Goal: Task Accomplishment & Management: Complete application form

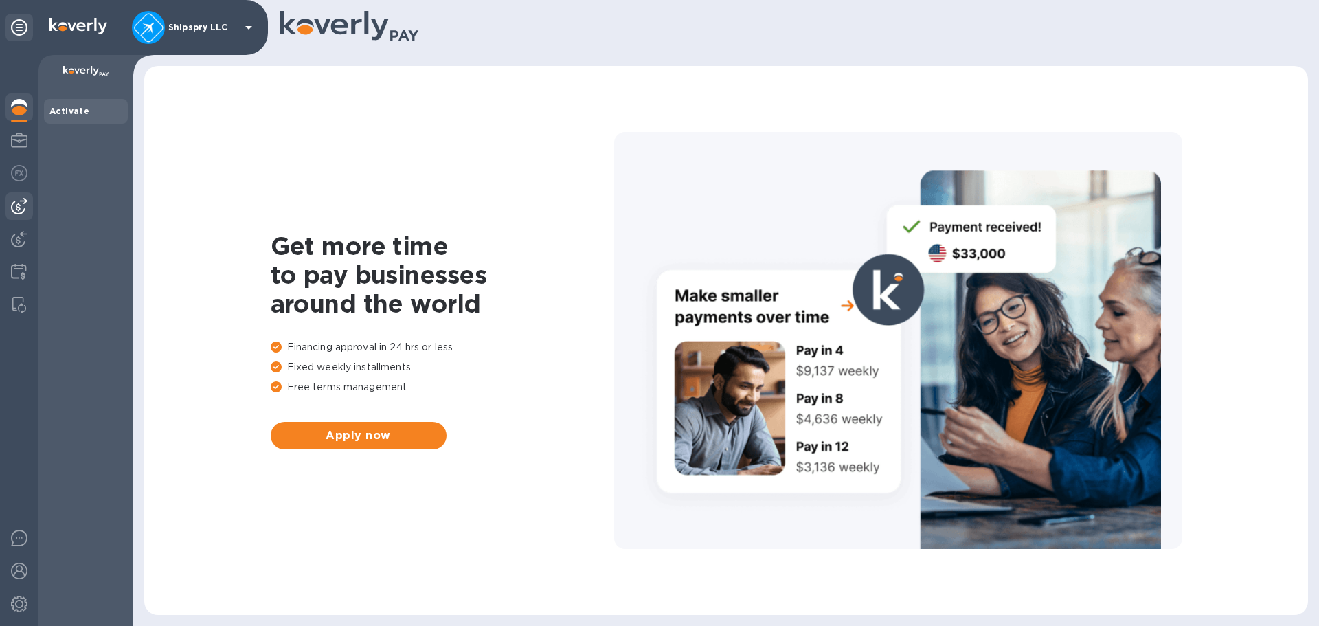
click at [23, 203] on img at bounding box center [19, 206] width 16 height 16
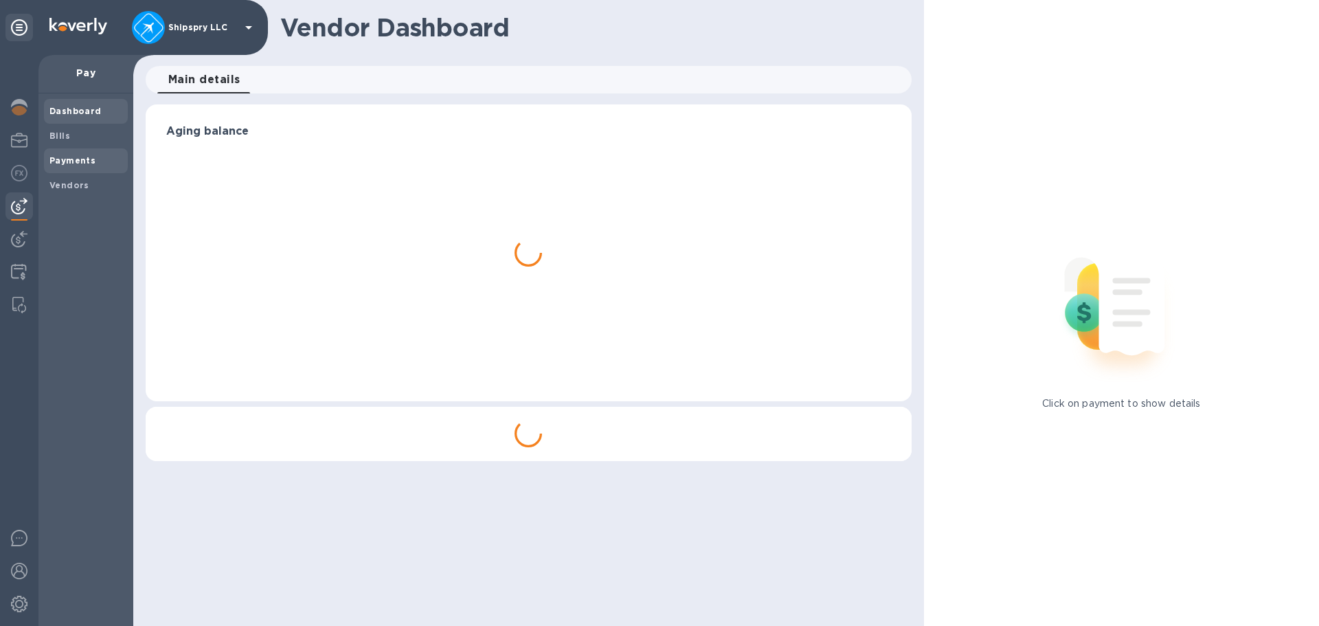
click at [66, 161] on b "Payments" at bounding box center [72, 160] width 46 height 10
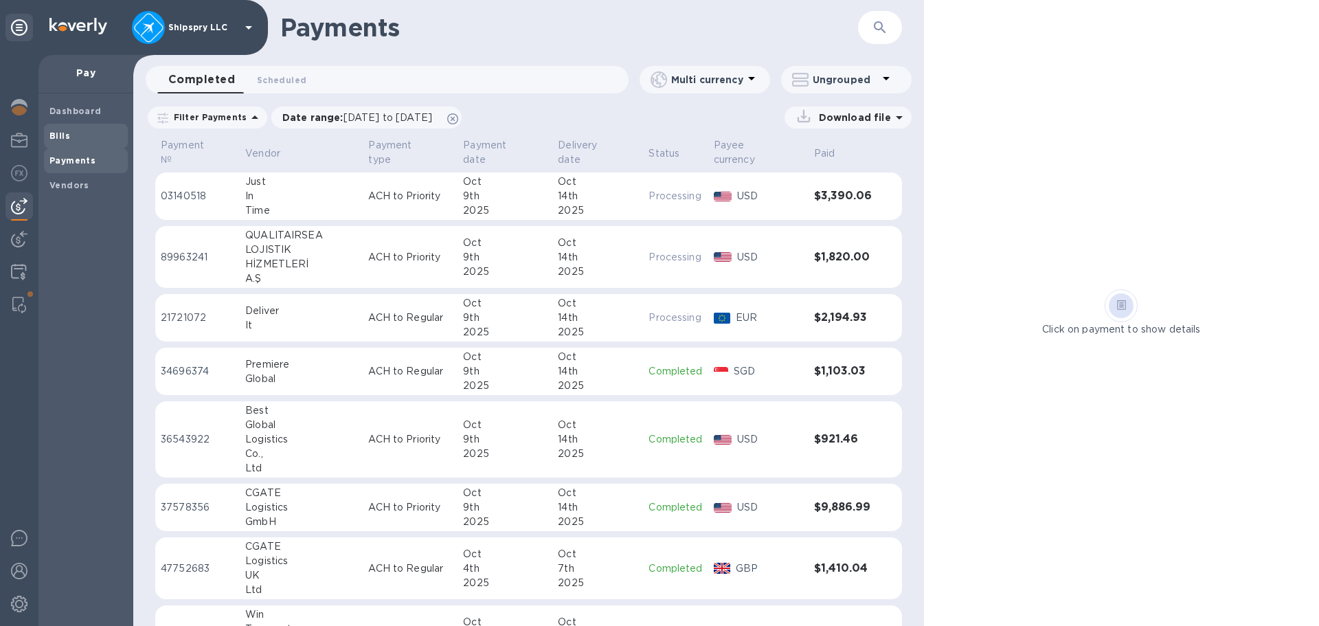
click at [71, 135] on span "Bills" at bounding box center [85, 136] width 73 height 14
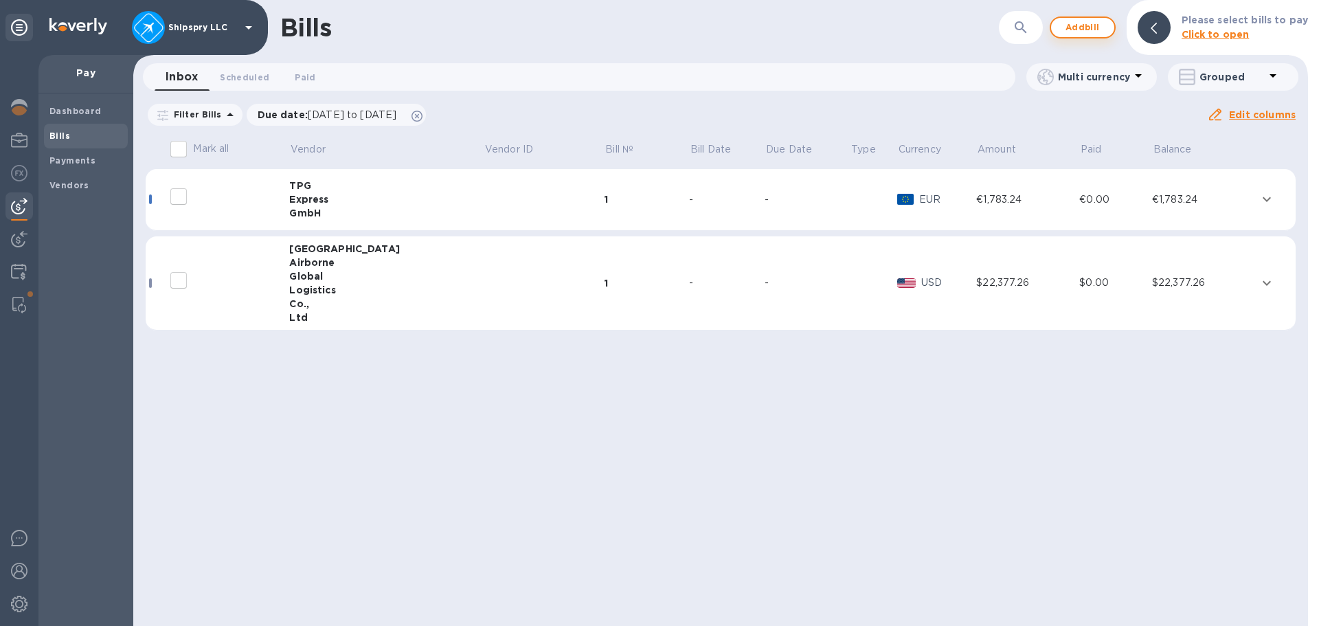
click at [1093, 27] on span "Add bill" at bounding box center [1082, 27] width 41 height 16
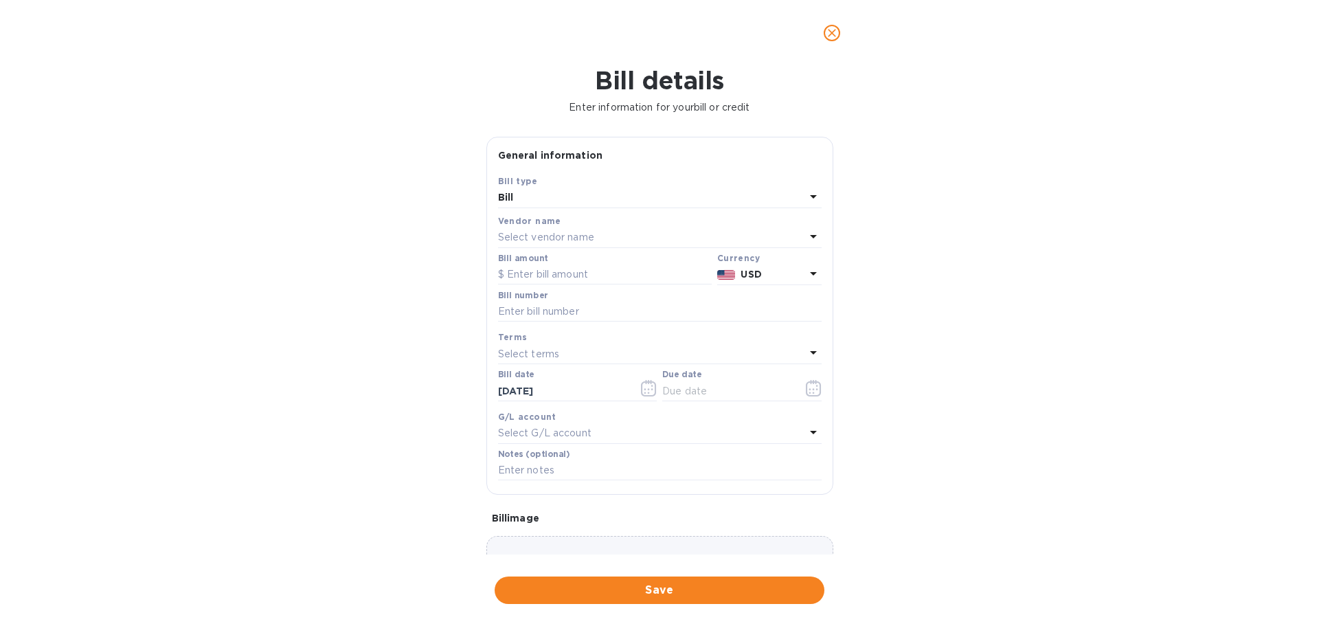
click at [541, 236] on p "Select vendor name" at bounding box center [546, 237] width 96 height 14
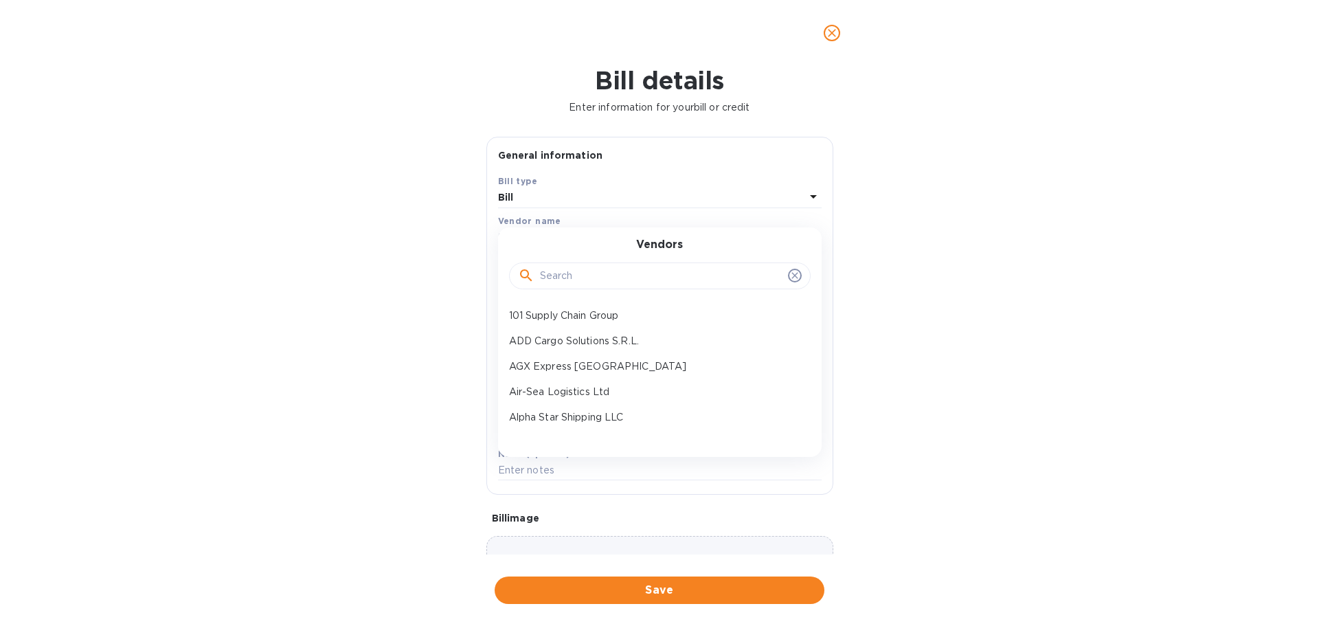
click at [561, 276] on input "text" at bounding box center [661, 276] width 242 height 21
type input "quali"
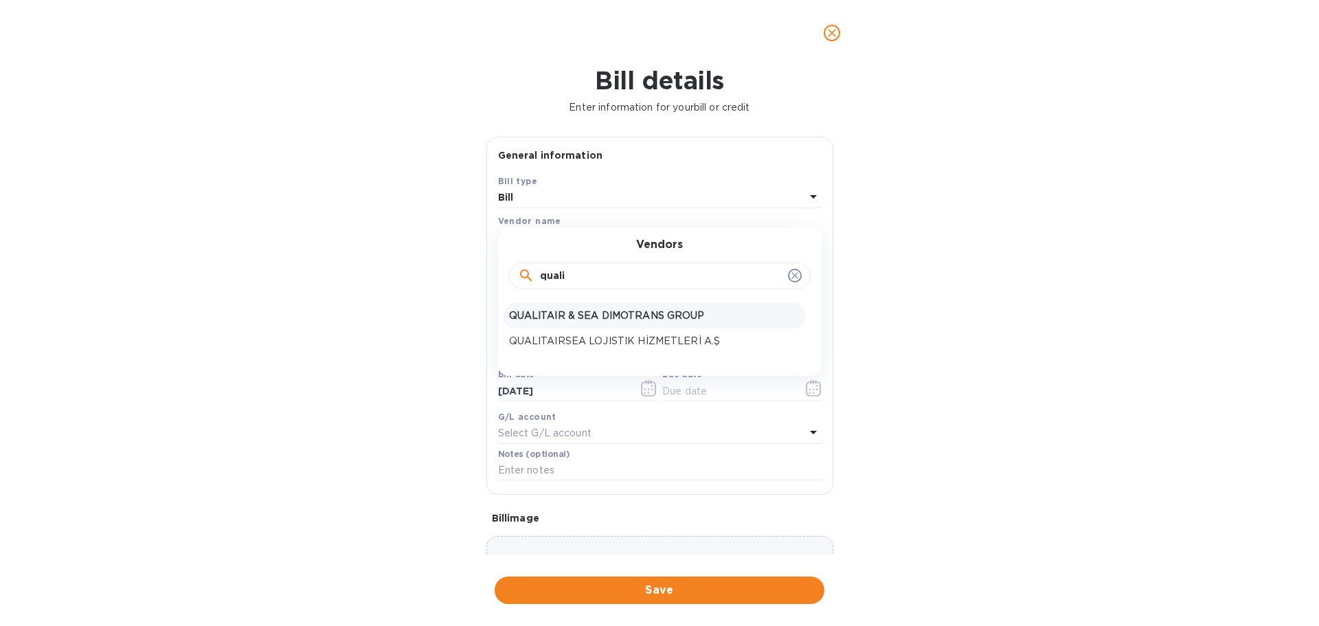
click at [593, 315] on p "QUALITAIR & SEA DIMOTRANS GROUP" at bounding box center [654, 315] width 291 height 14
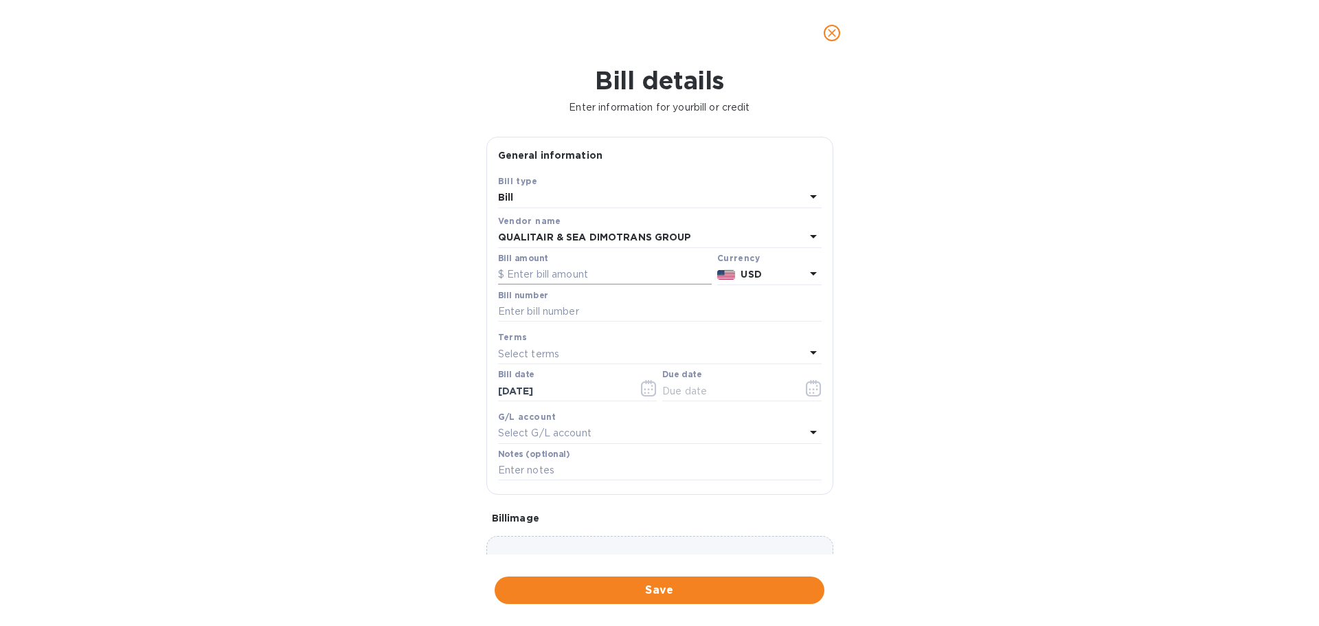
click at [560, 271] on input "text" at bounding box center [605, 274] width 214 height 21
type input "2,372.76"
click at [751, 266] on div "USD" at bounding box center [772, 274] width 69 height 20
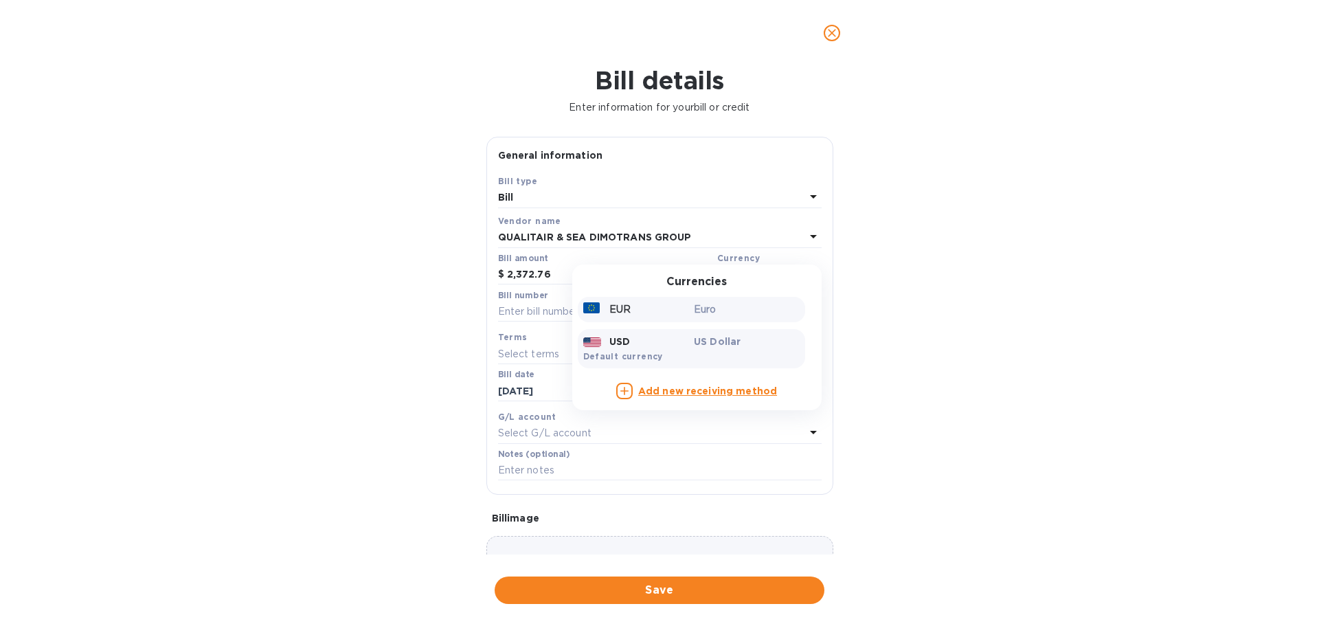
click at [642, 317] on div "EUR" at bounding box center [635, 309] width 111 height 20
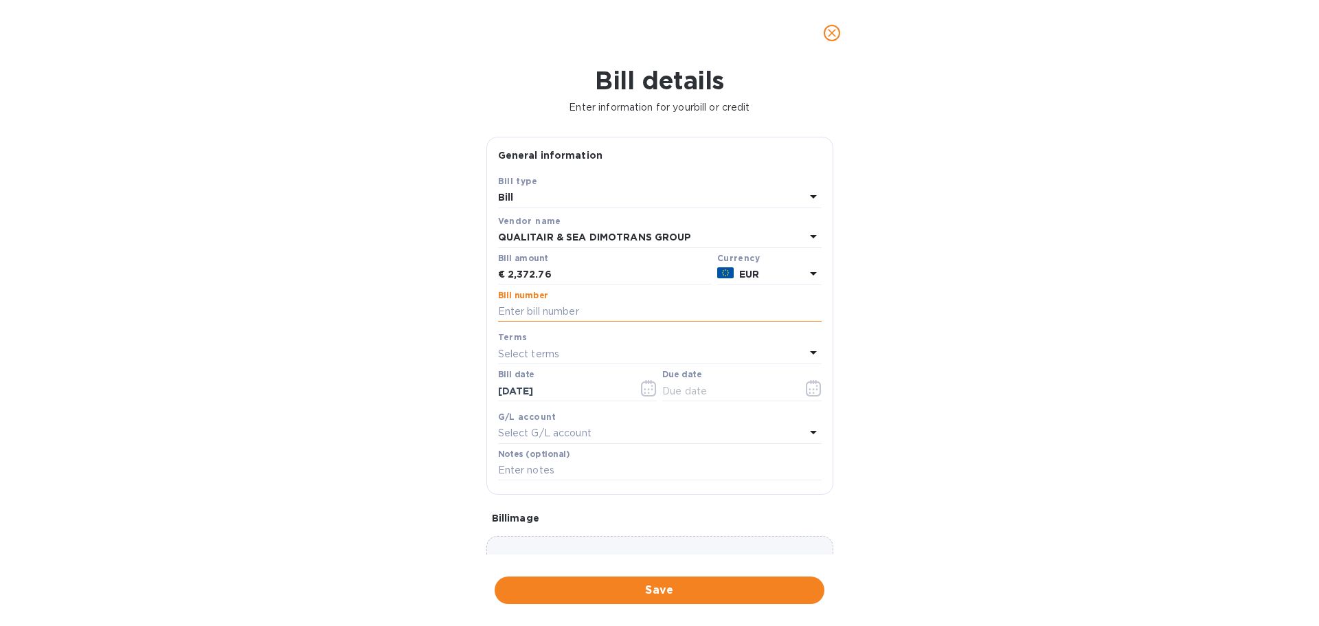
click at [577, 307] on input "text" at bounding box center [659, 312] width 323 height 21
type input "0194356"
click at [647, 390] on icon "button" at bounding box center [649, 388] width 16 height 16
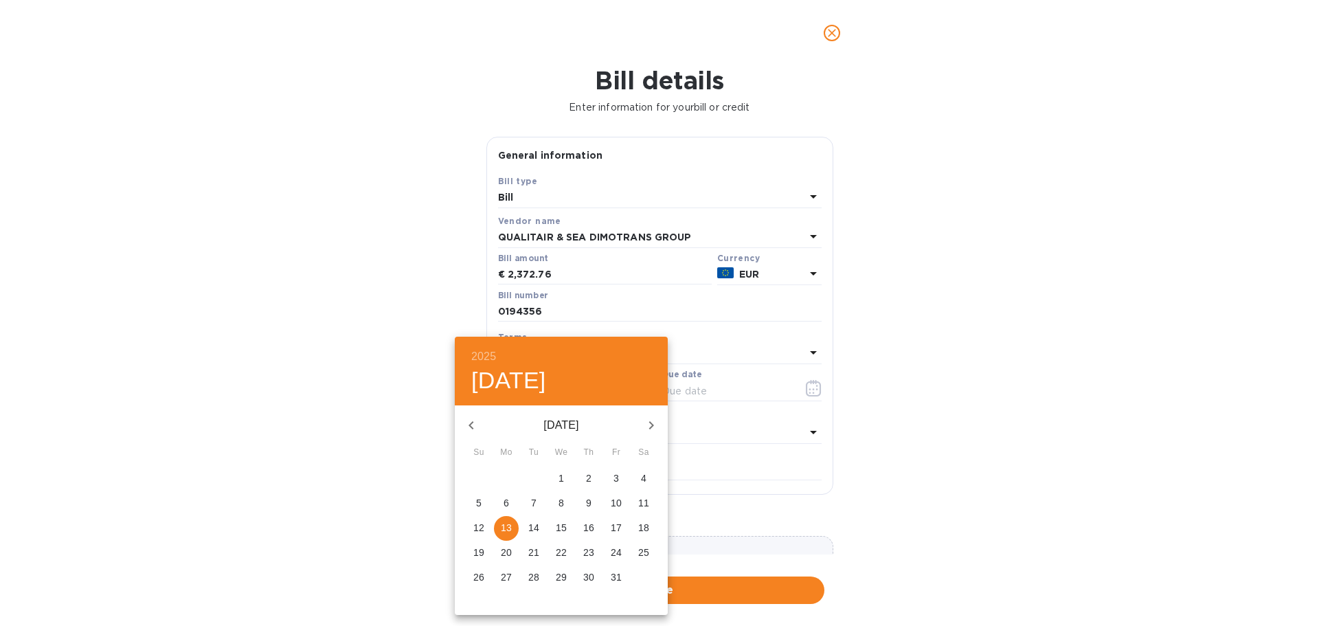
click at [466, 426] on icon "button" at bounding box center [471, 425] width 16 height 16
click at [588, 474] on p "4" at bounding box center [588, 478] width 5 height 14
type input "[DATE]"
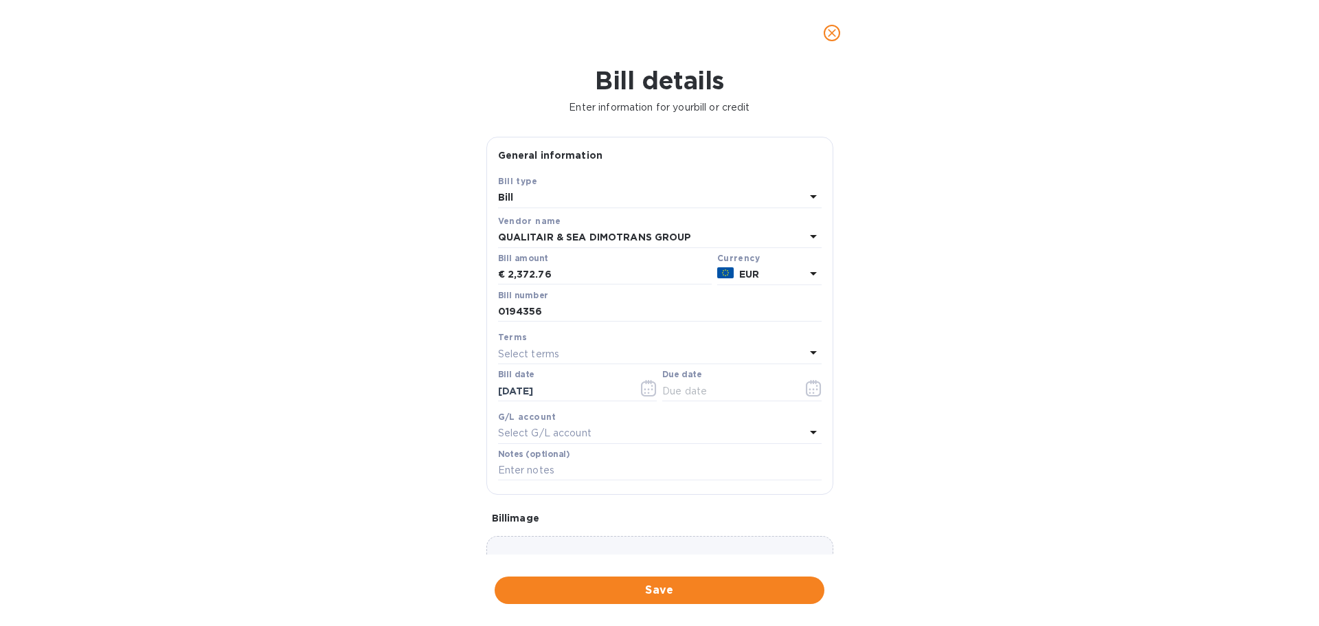
click at [567, 355] on div "Select terms" at bounding box center [651, 353] width 307 height 19
click at [544, 431] on p "Net 30" at bounding box center [654, 432] width 291 height 14
type input "[DATE]"
click at [558, 427] on p "Select G/L account" at bounding box center [544, 433] width 93 height 14
click at [558, 516] on p "Accounts Payable" at bounding box center [654, 511] width 291 height 14
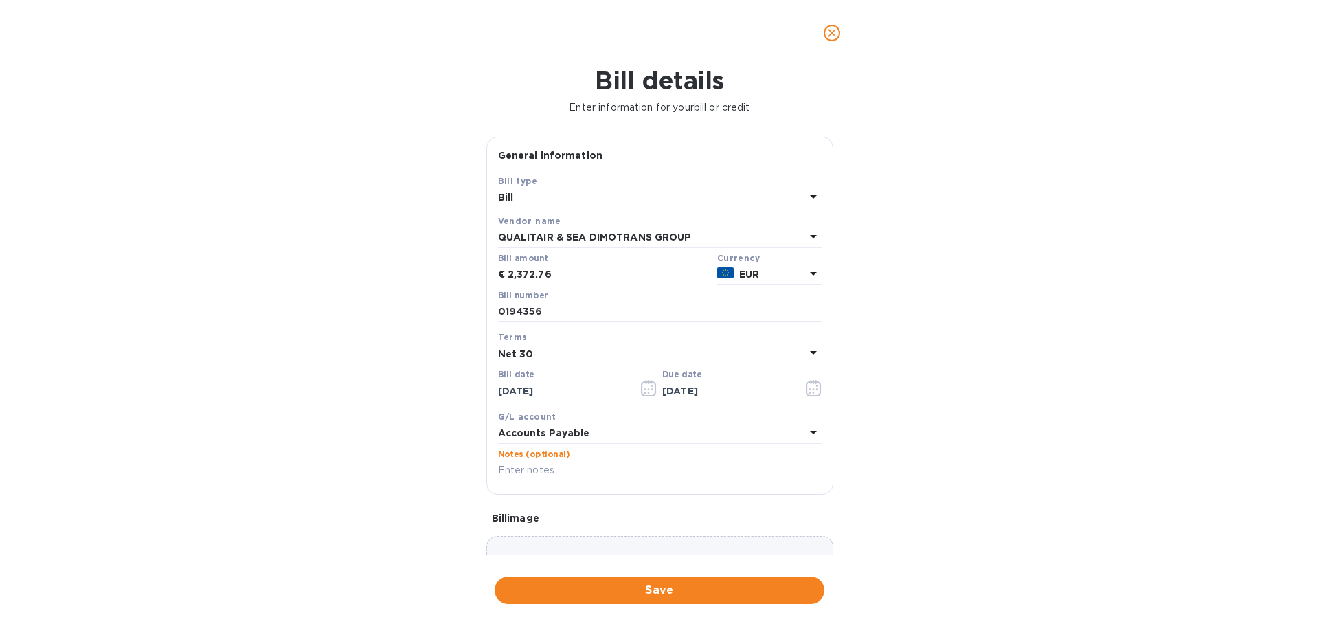
click at [536, 466] on input "text" at bounding box center [659, 470] width 323 height 21
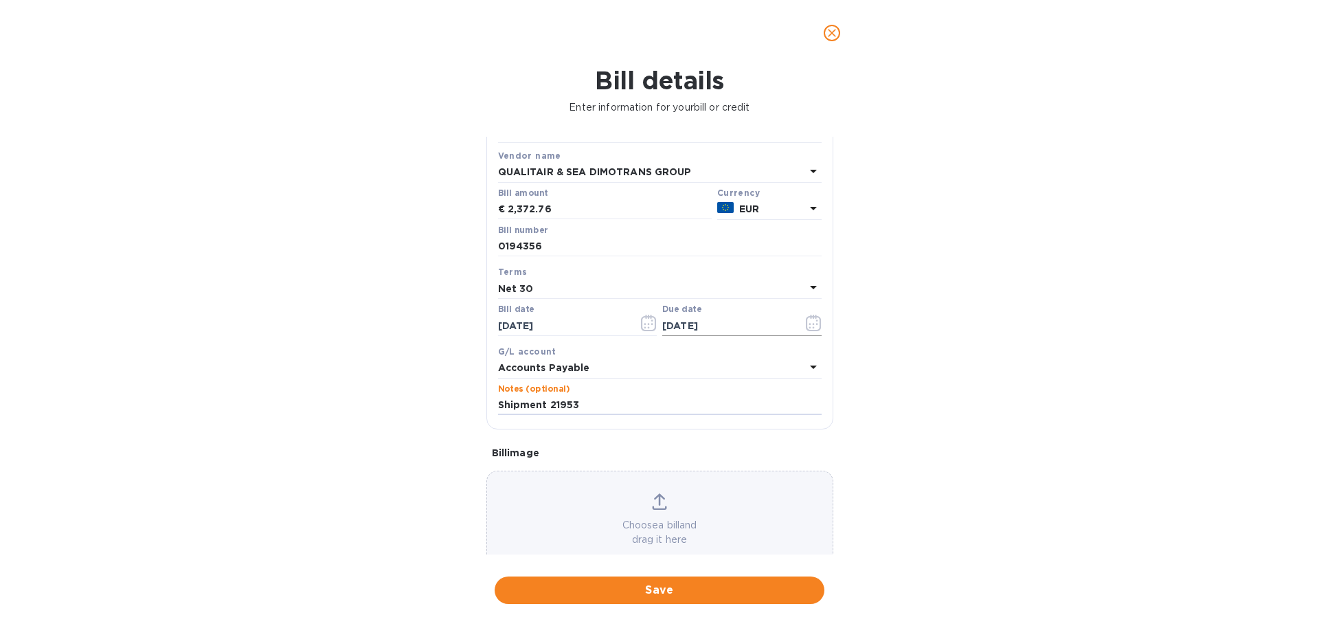
scroll to position [97, 0]
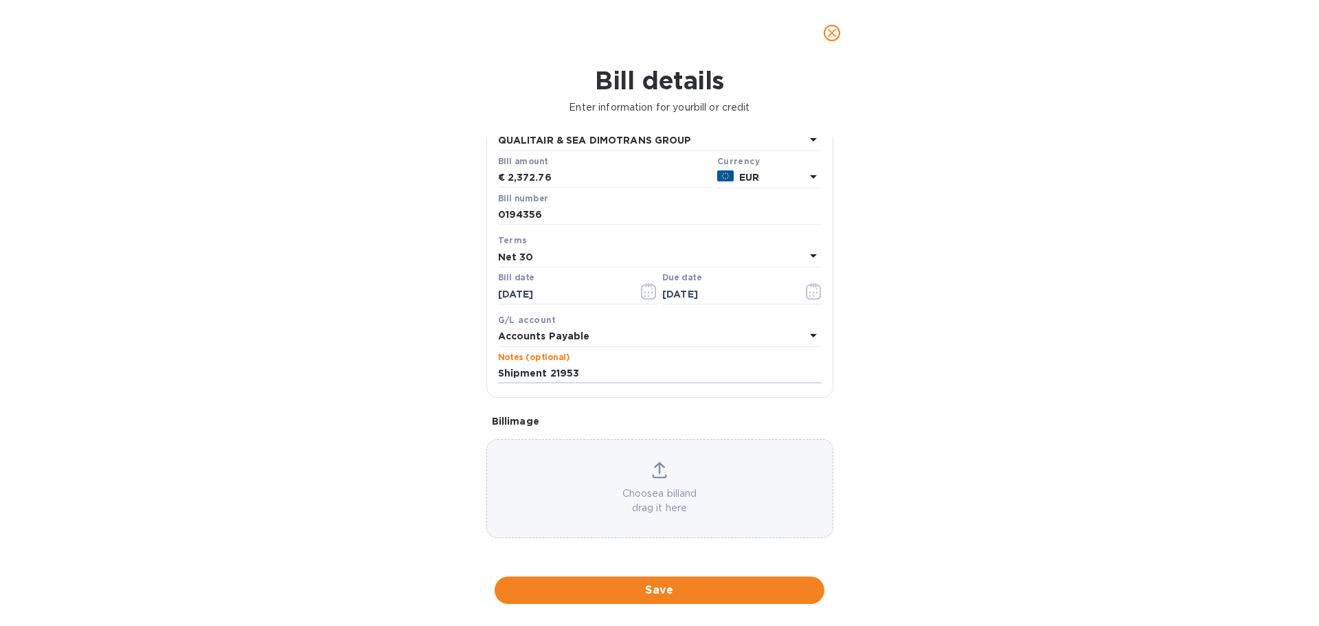
type input "Shipment 21953"
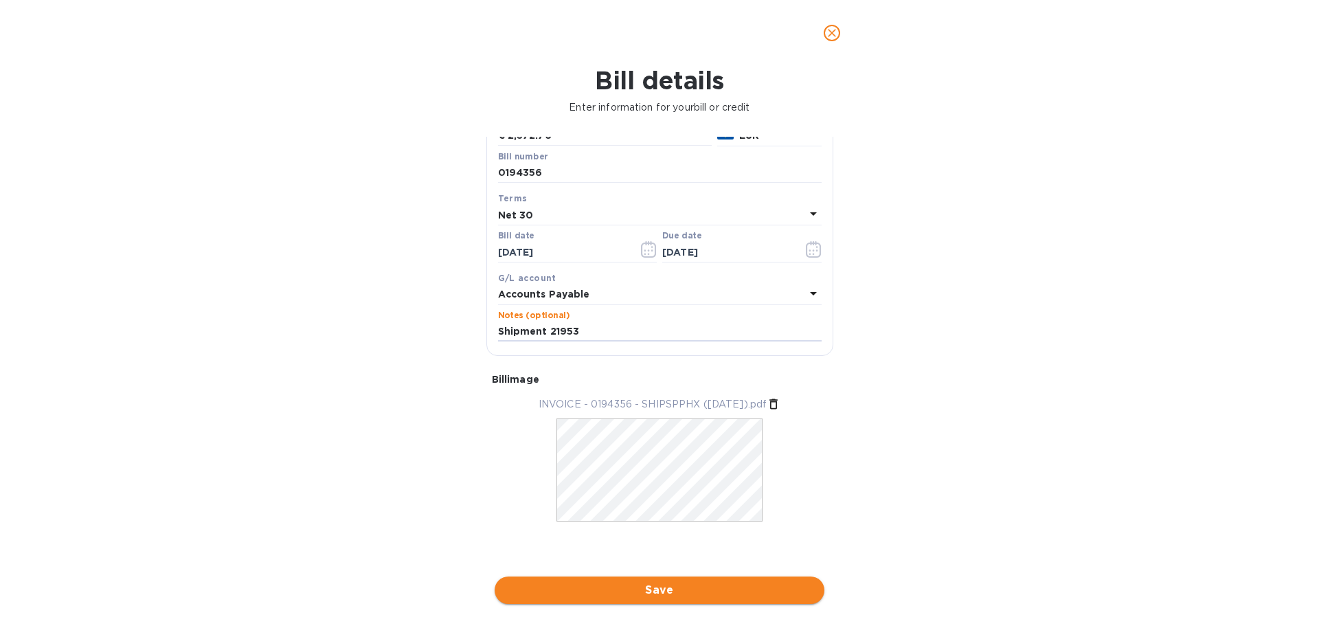
click at [644, 598] on button "Save" at bounding box center [660, 589] width 330 height 27
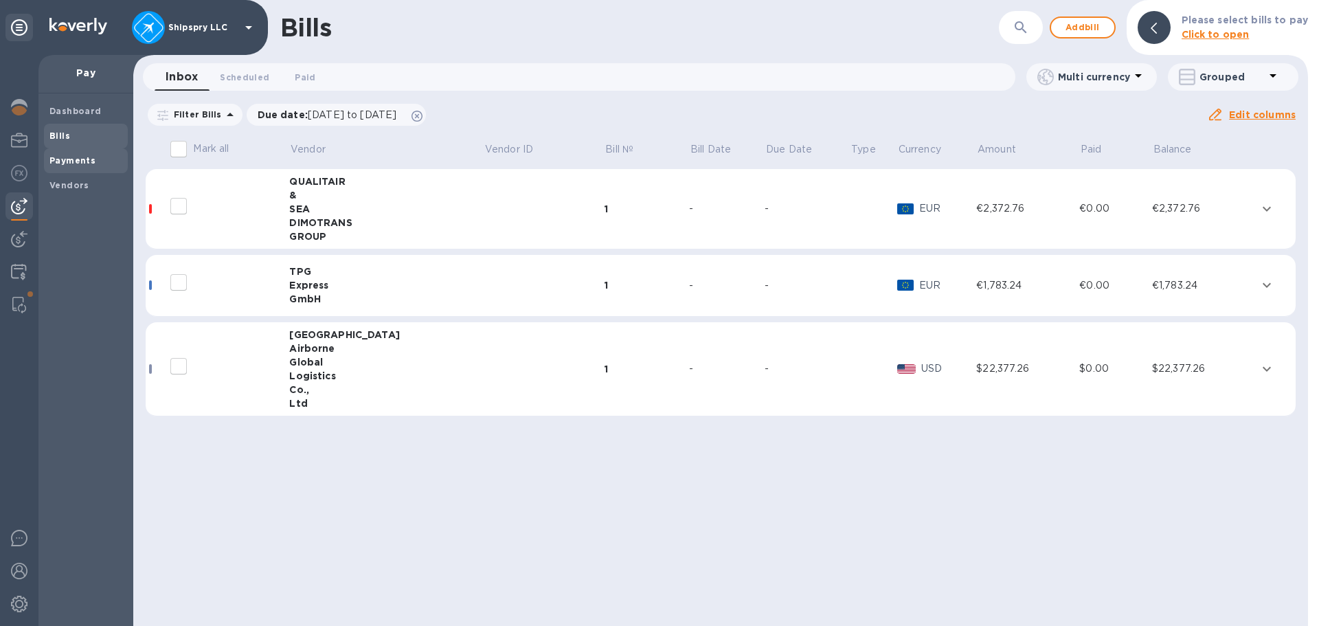
click at [89, 157] on b "Payments" at bounding box center [72, 160] width 46 height 10
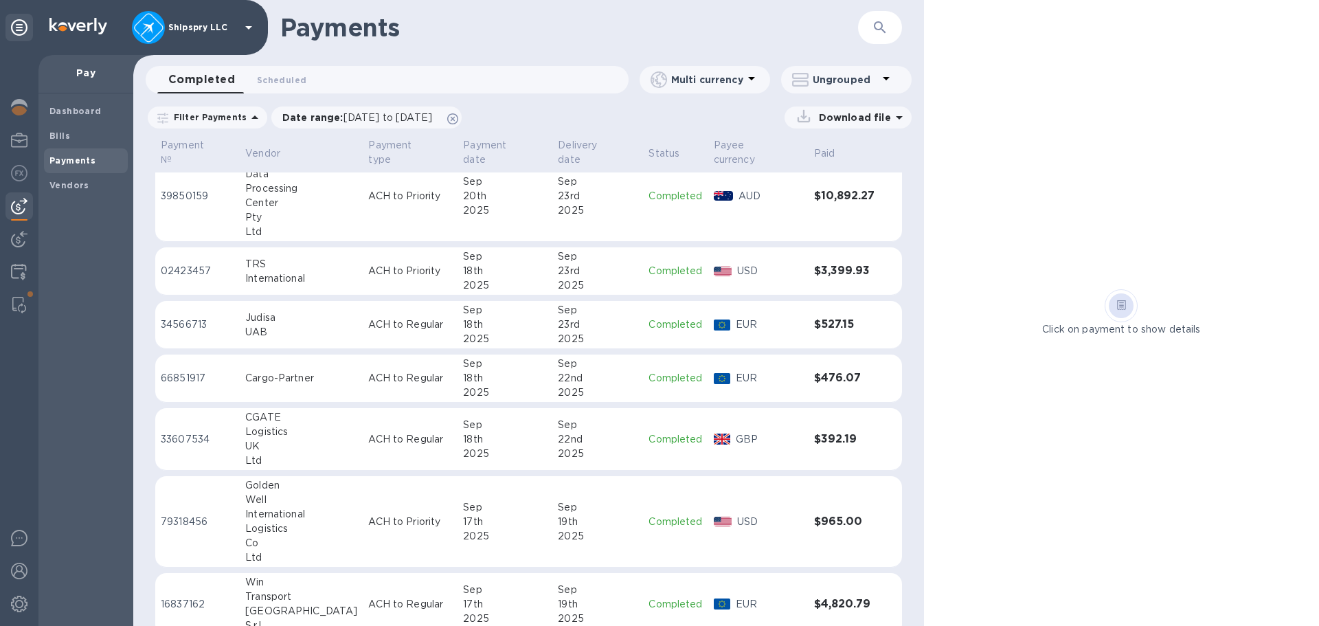
scroll to position [629, 0]
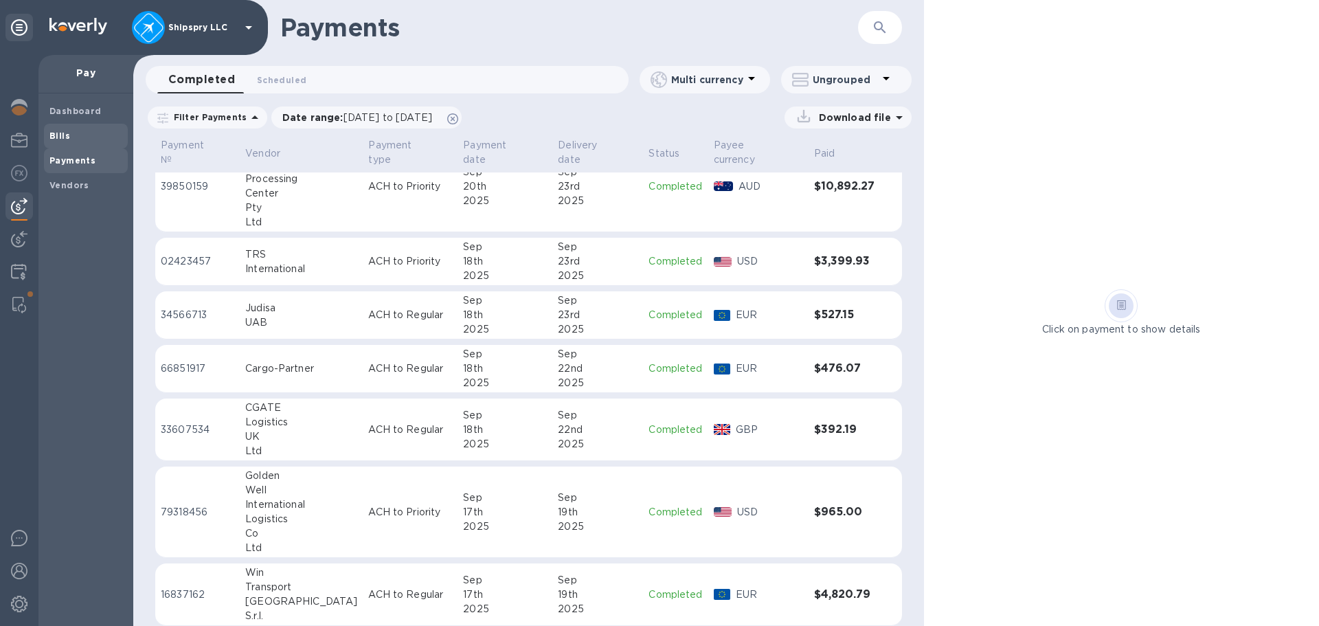
click at [69, 136] on span "Bills" at bounding box center [85, 136] width 73 height 14
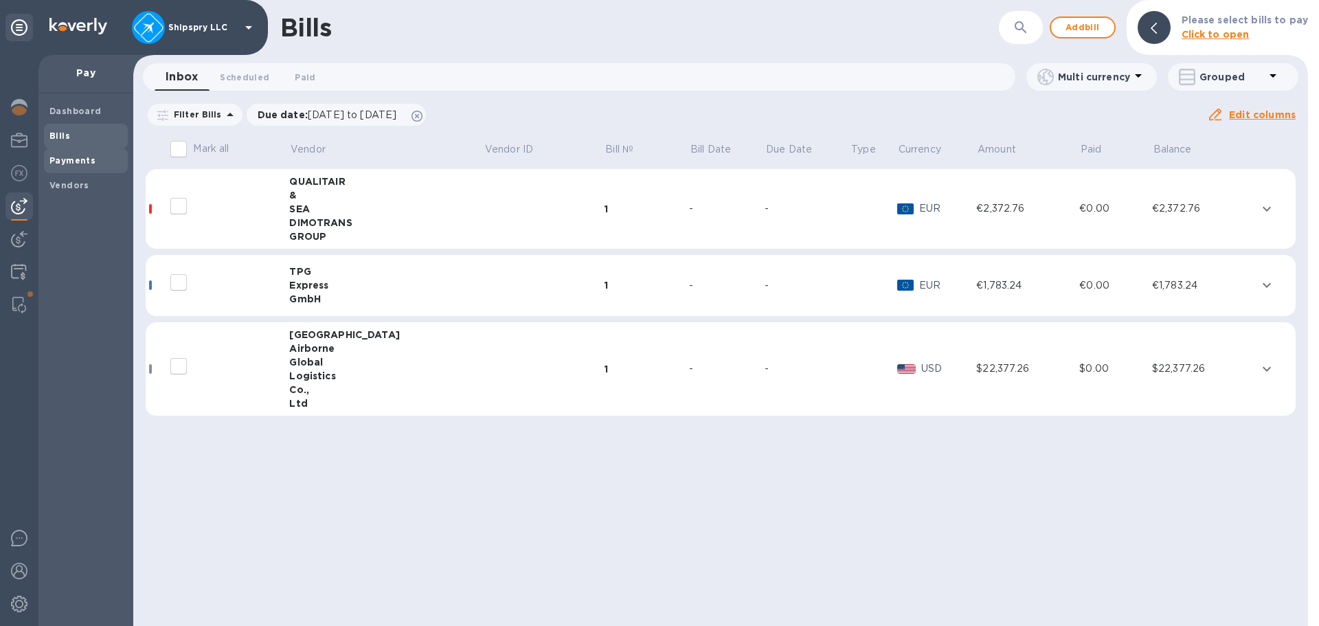
click at [63, 163] on b "Payments" at bounding box center [72, 160] width 46 height 10
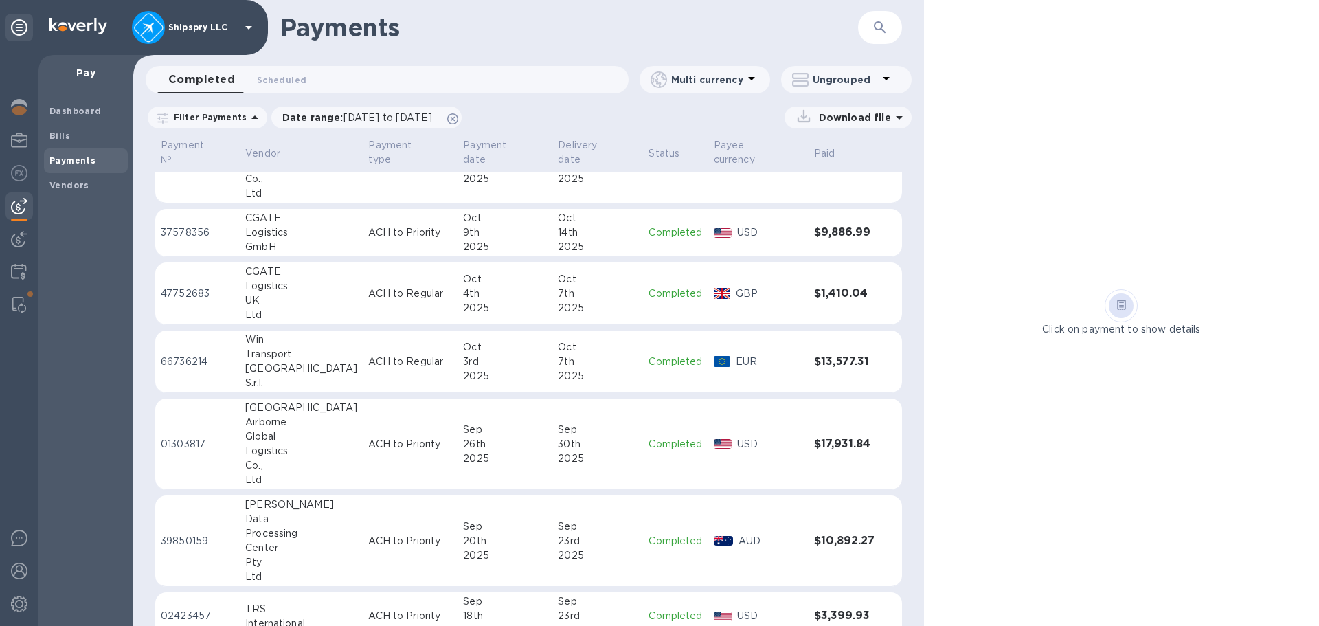
scroll to position [343, 0]
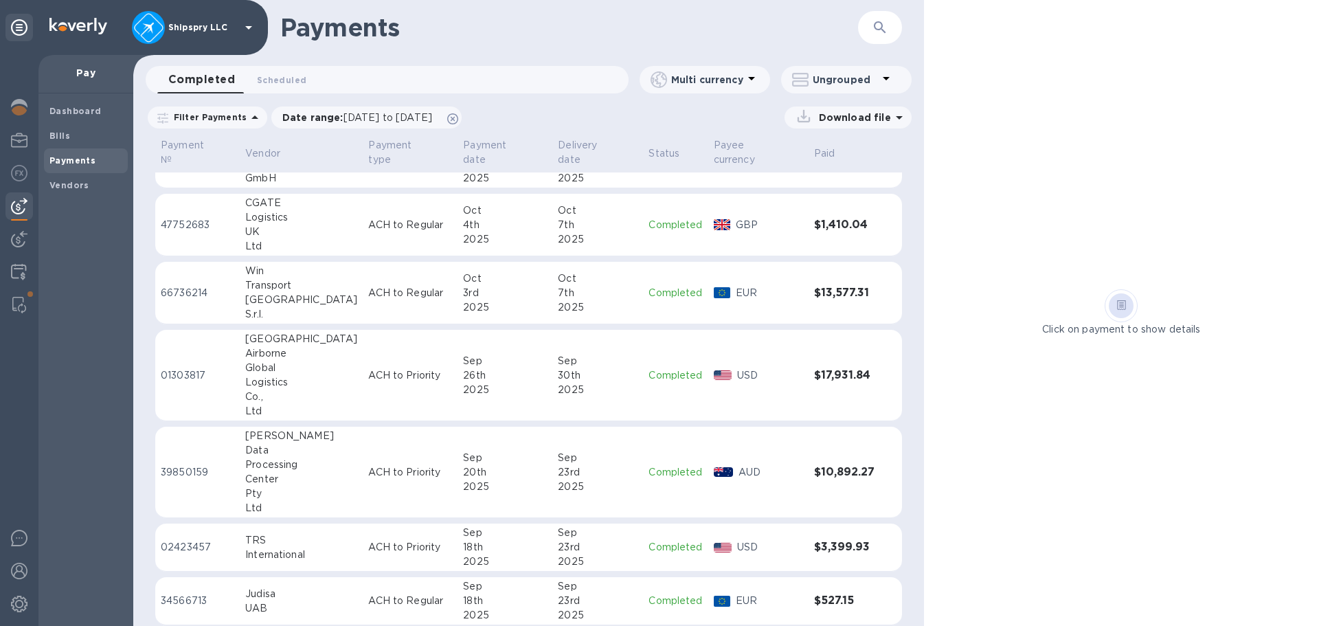
click at [463, 286] on div "3rd" at bounding box center [505, 293] width 84 height 14
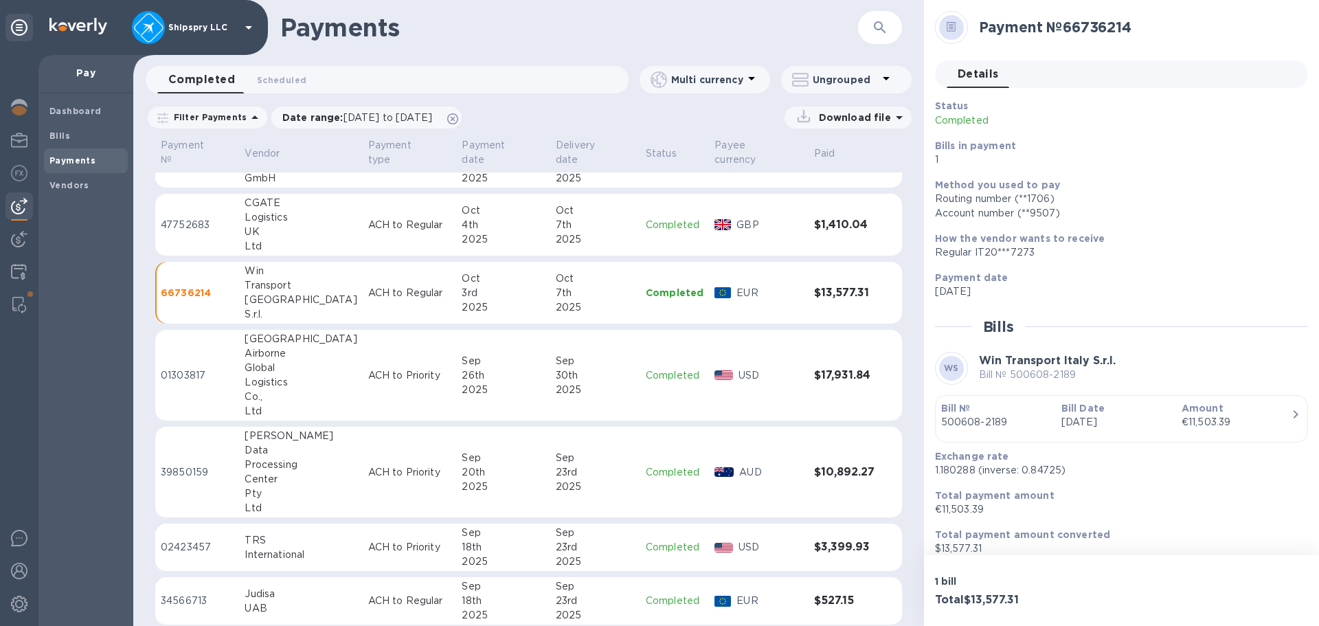
scroll to position [12, 0]
